Goal: Information Seeking & Learning: Learn about a topic

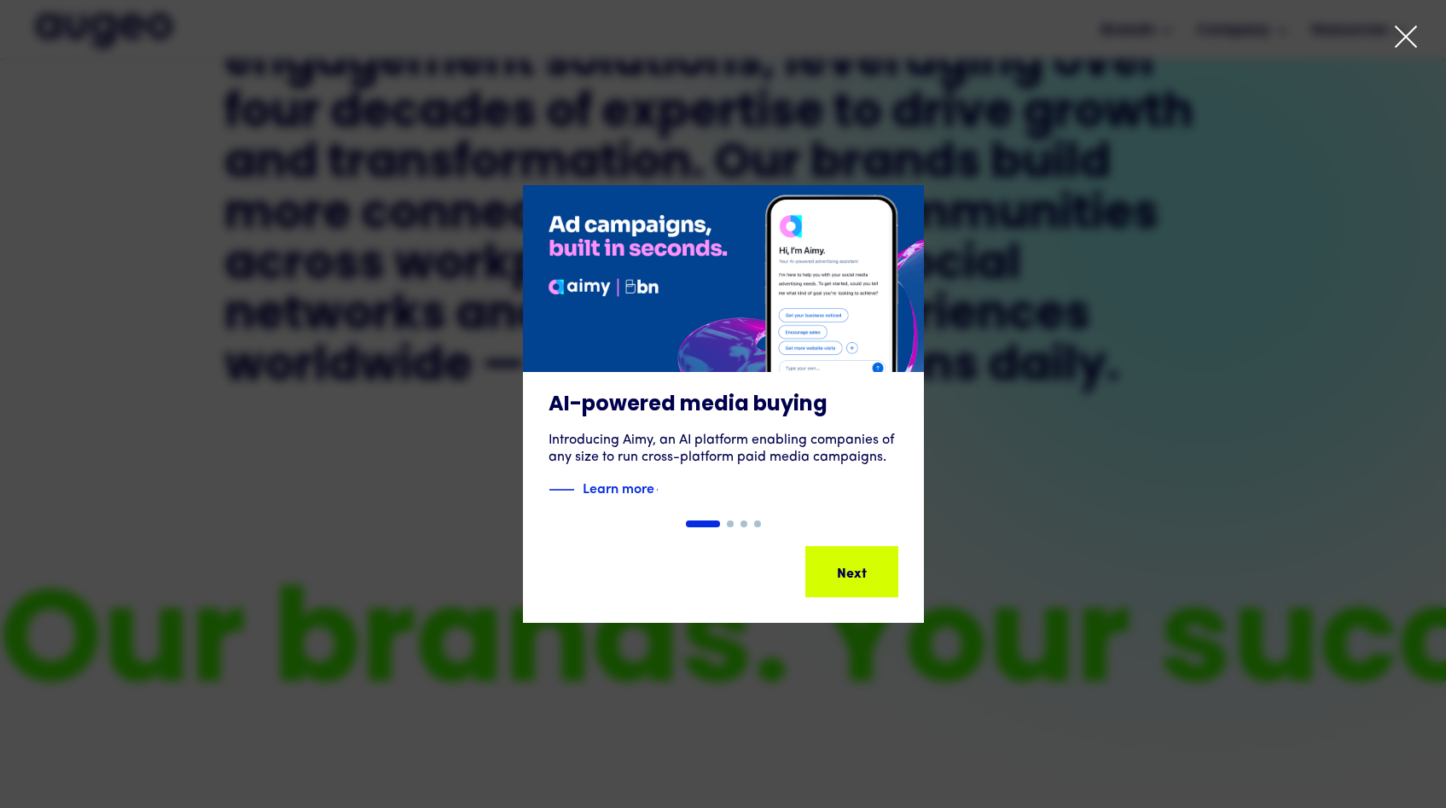
click at [1410, 41] on icon at bounding box center [1405, 36] width 20 height 20
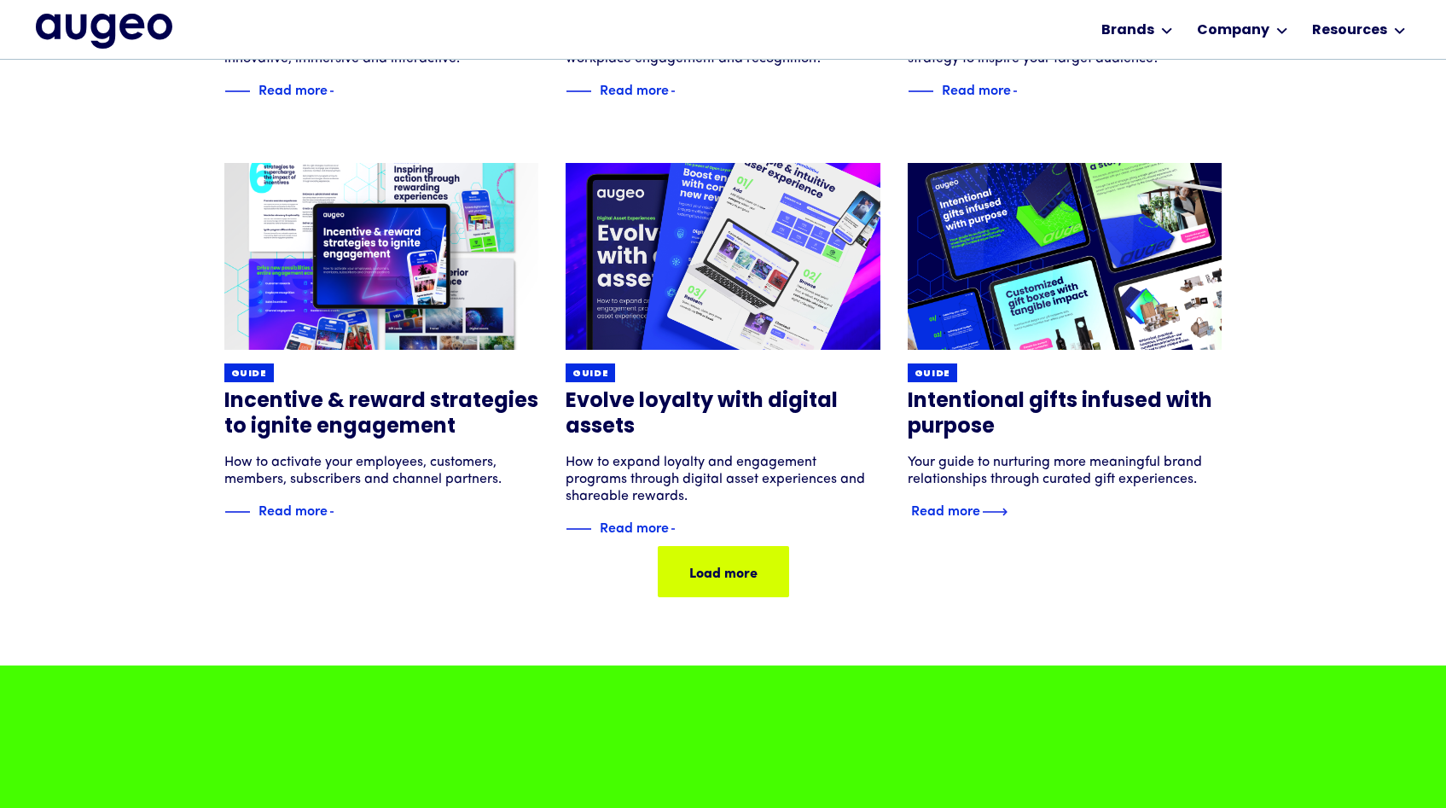
scroll to position [1015, 0]
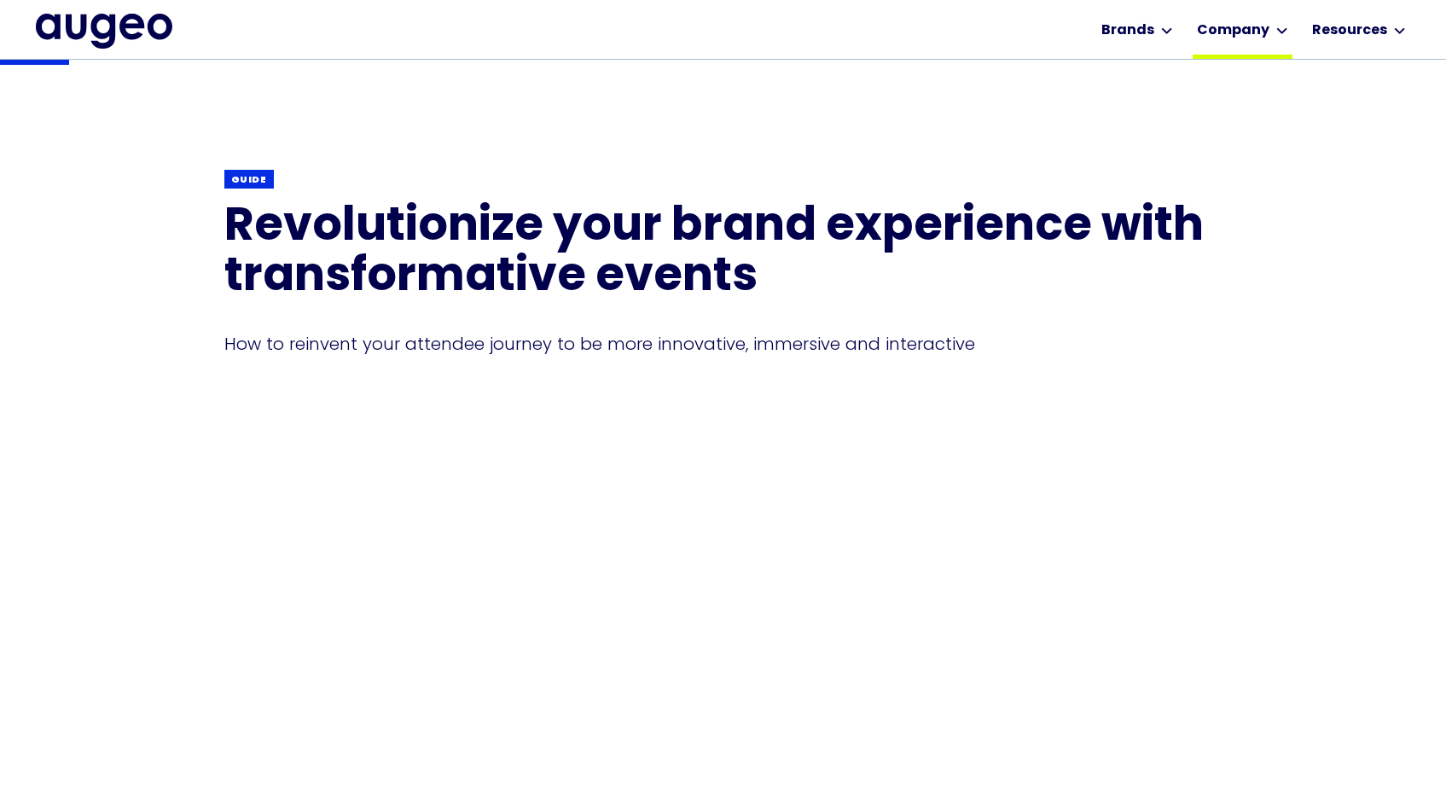
scroll to position [74, 0]
